Goal: Complete application form

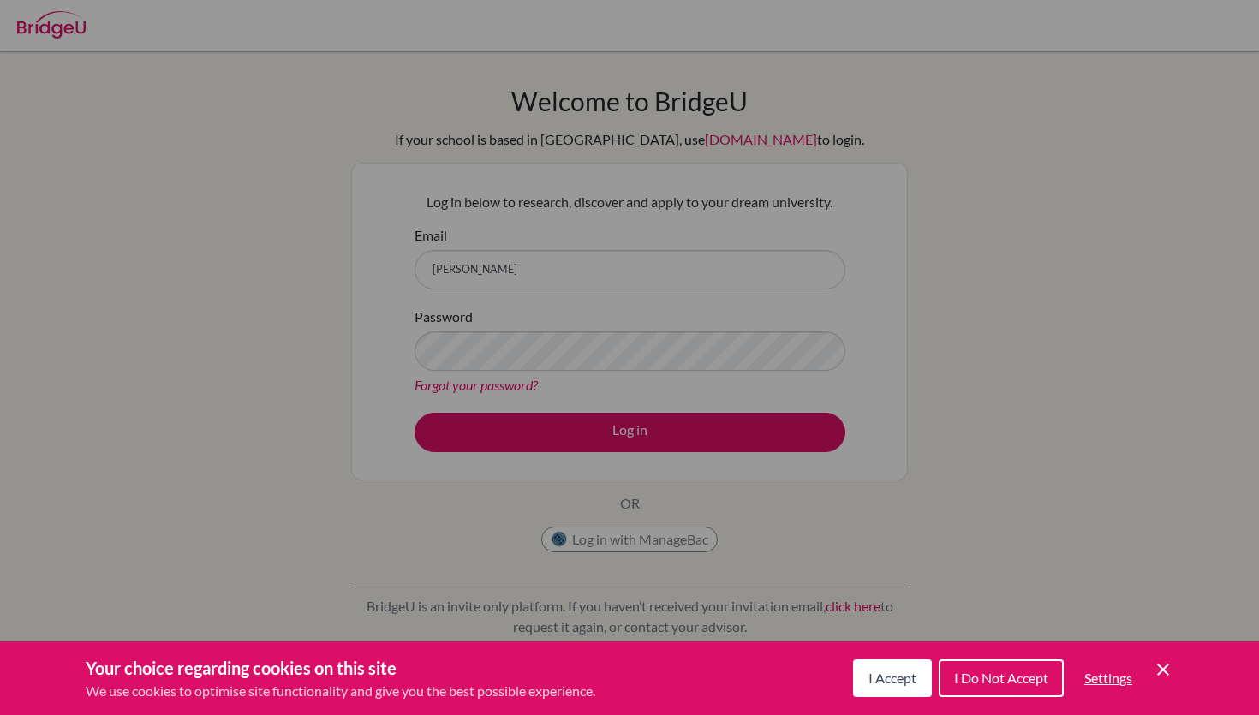
click at [540, 266] on div "Cookie Preferences" at bounding box center [629, 357] width 1259 height 715
click at [553, 258] on div "Cookie Preferences" at bounding box center [629, 357] width 1259 height 715
click at [503, 260] on div "Cookie Preferences" at bounding box center [629, 357] width 1259 height 715
click at [1160, 673] on icon "Cookie Control Close Icon" at bounding box center [1163, 669] width 21 height 21
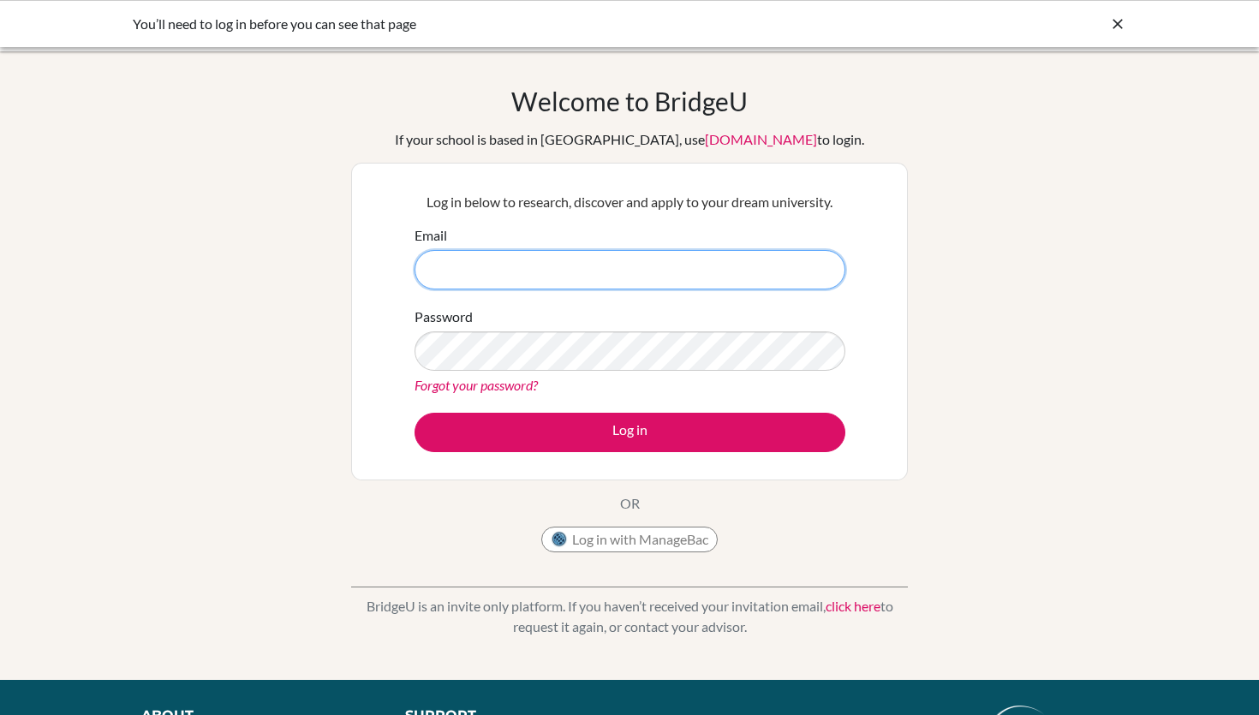
click at [716, 265] on input "Email" at bounding box center [629, 269] width 431 height 39
click at [232, 291] on div "Welcome to BridgeU If your school is based in China, use app.bridge-u.com.cn to…" at bounding box center [629, 366] width 1259 height 560
click at [589, 267] on input "Email" at bounding box center [629, 269] width 431 height 39
type input "arahman@las.edu.pk"
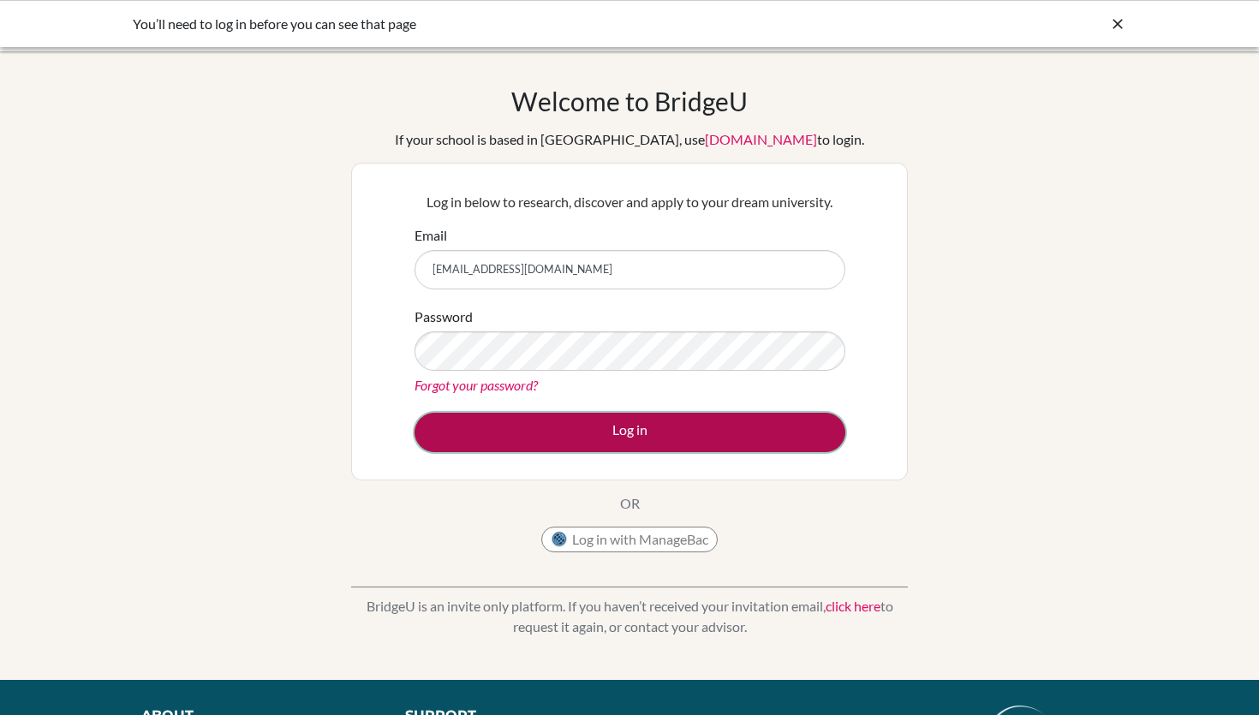
click at [626, 427] on button "Log in" at bounding box center [629, 432] width 431 height 39
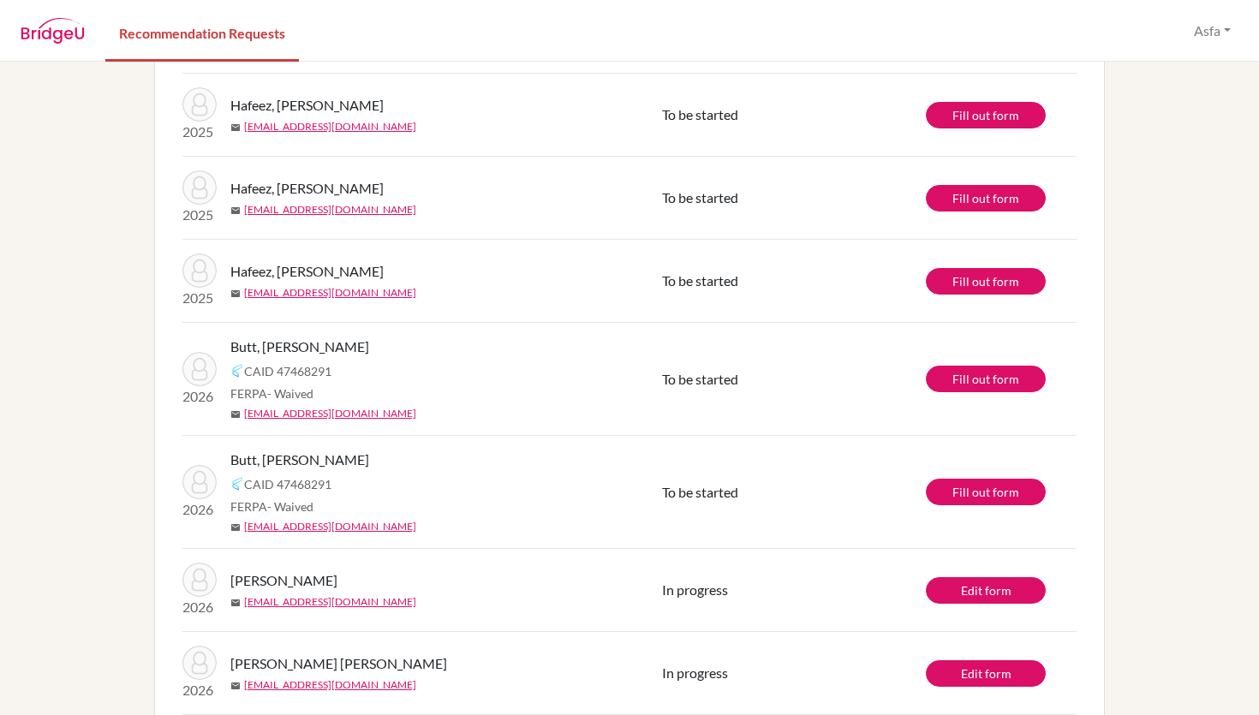
scroll to position [2539, 0]
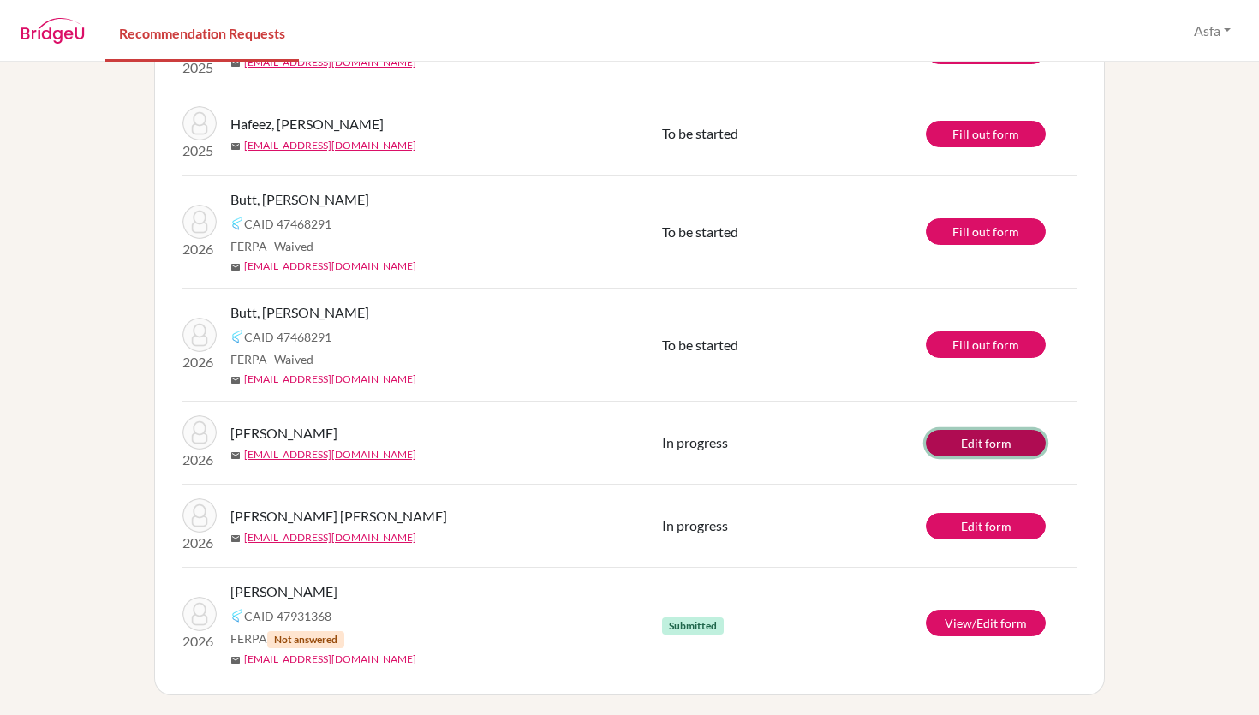
click at [960, 440] on link "Edit form" at bounding box center [986, 443] width 120 height 27
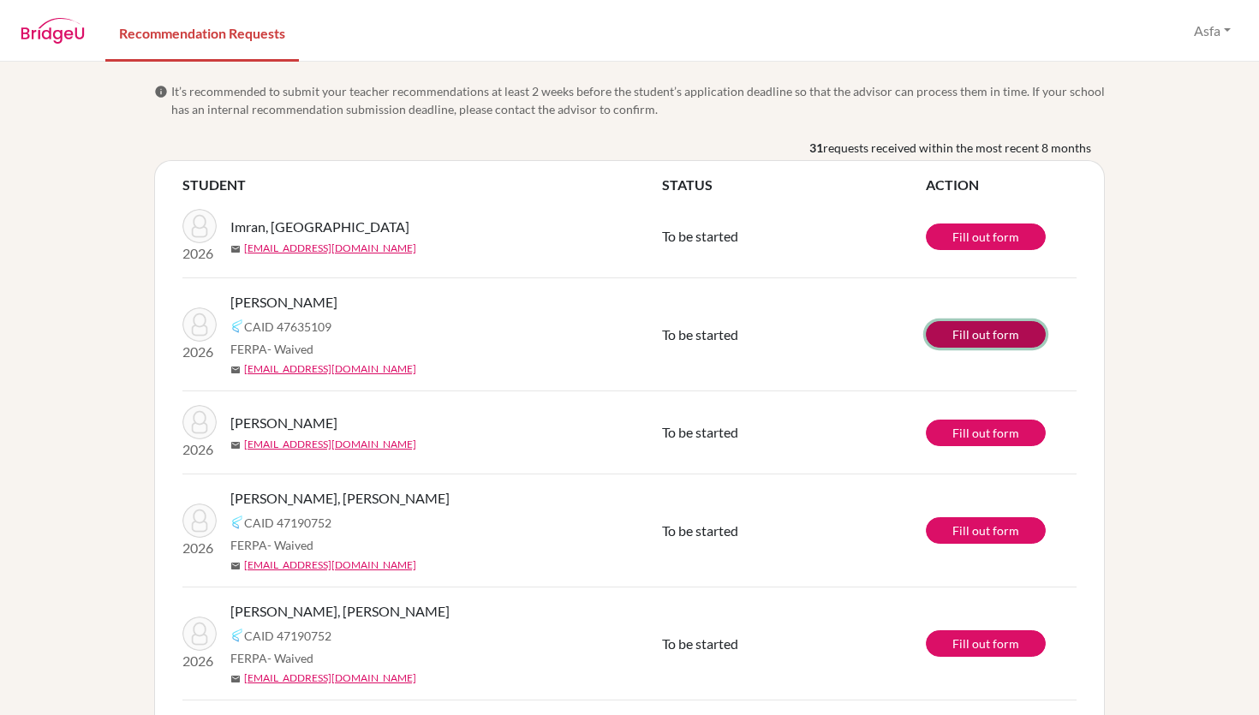
click at [998, 330] on link "Fill out form" at bounding box center [986, 334] width 120 height 27
click at [986, 335] on link "Fill out form" at bounding box center [986, 334] width 120 height 27
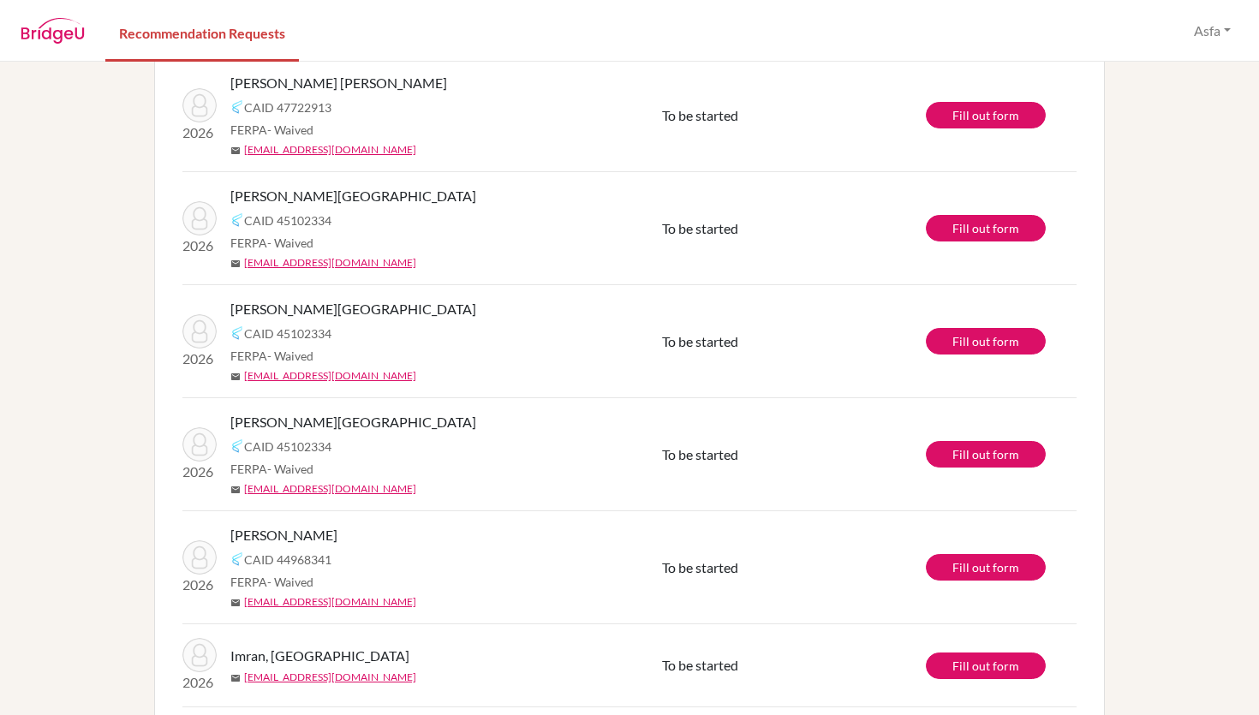
scroll to position [642, 0]
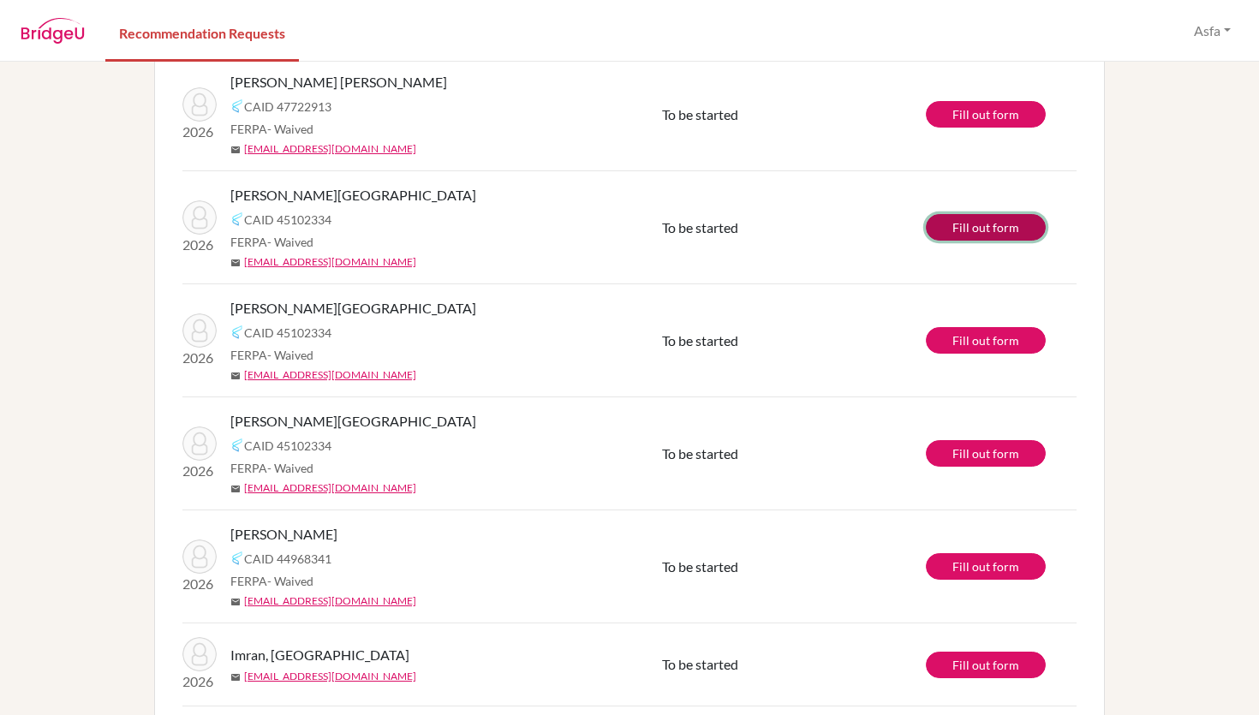
click at [977, 225] on link "Fill out form" at bounding box center [986, 227] width 120 height 27
